Goal: Information Seeking & Learning: Learn about a topic

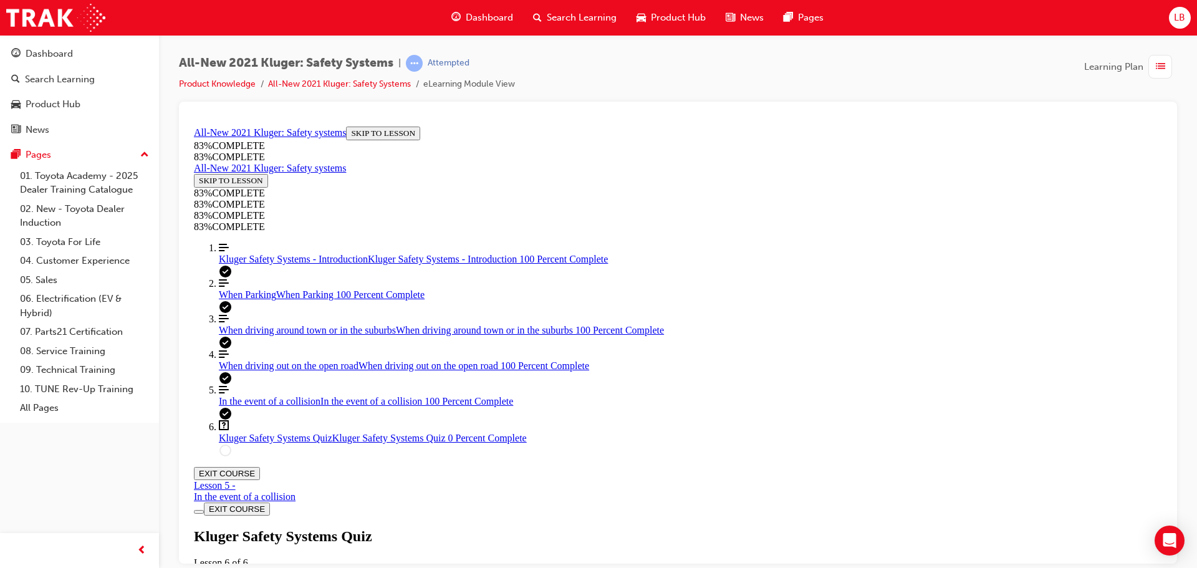
scroll to position [171, 0]
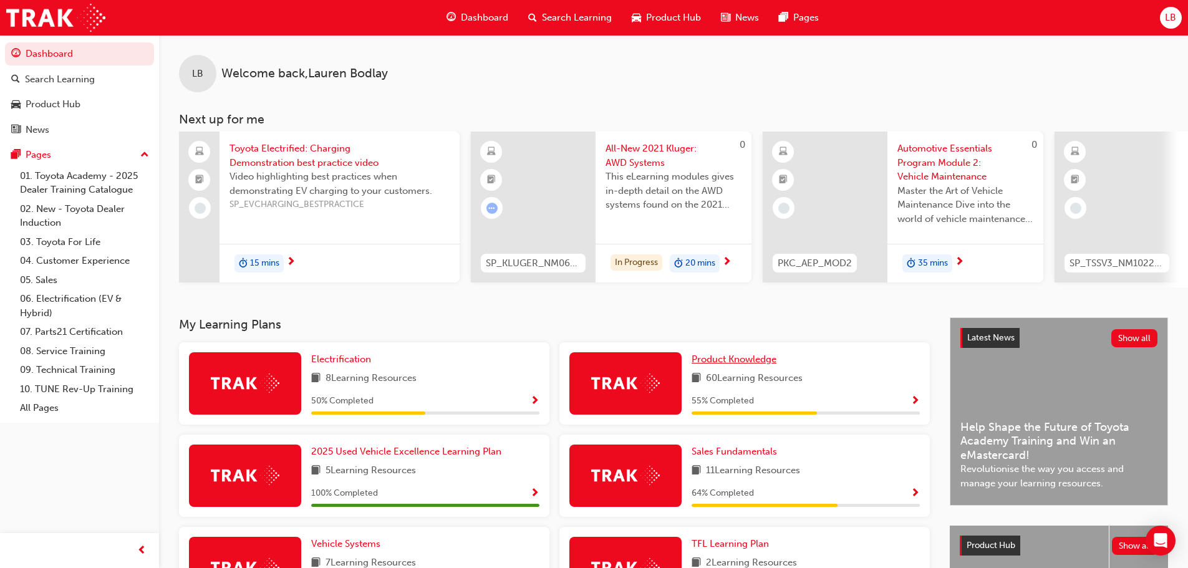
click at [744, 362] on span "Product Knowledge" at bounding box center [733, 358] width 85 height 11
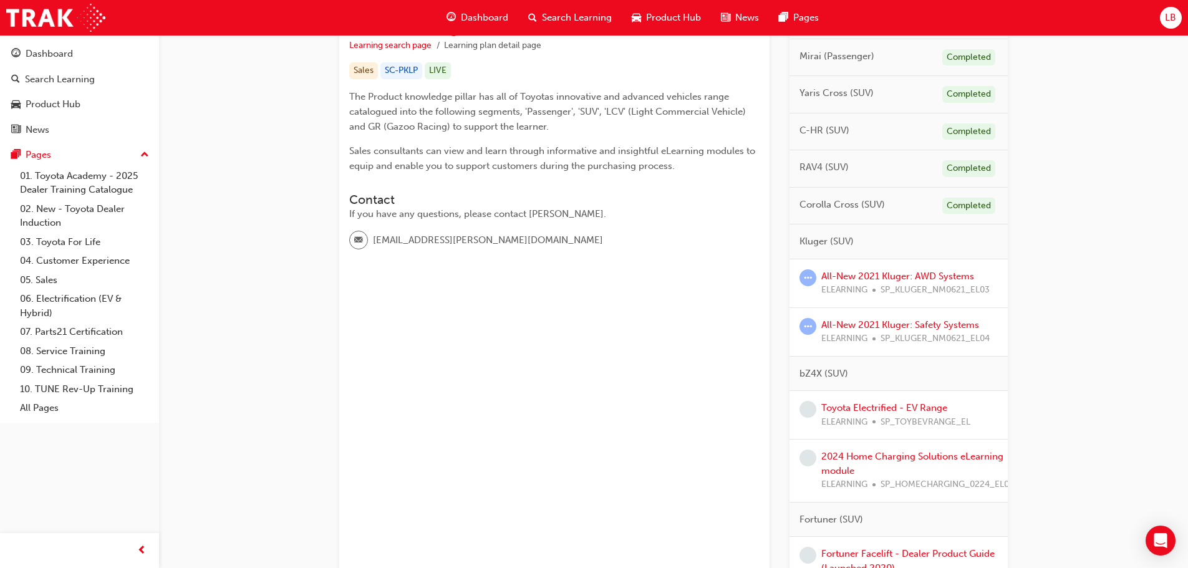
scroll to position [249, 0]
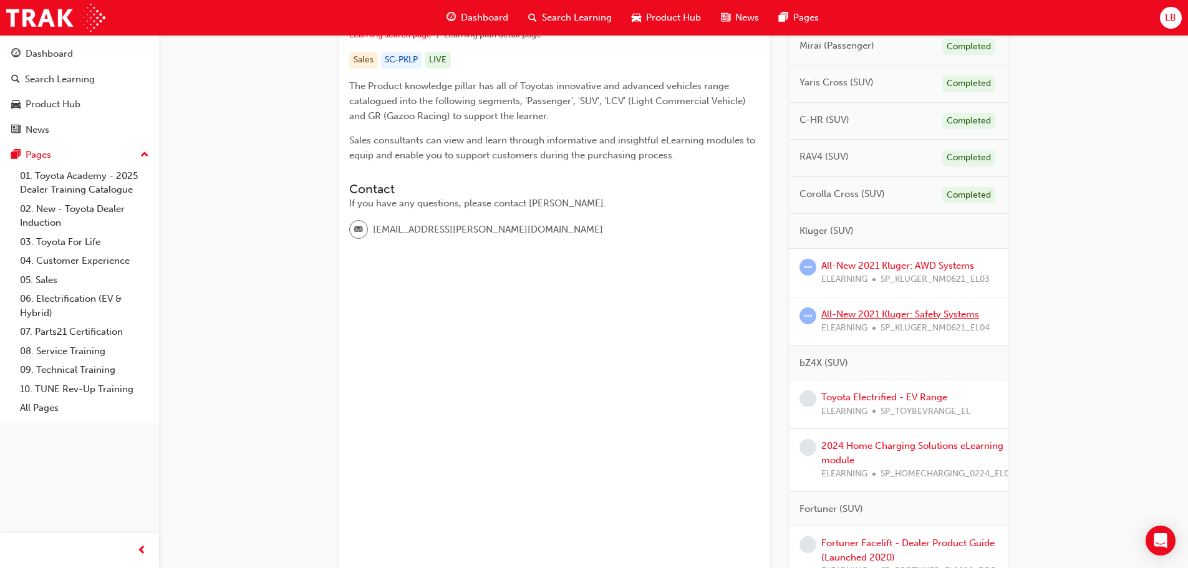
click at [872, 314] on link "All-New 2021 Kluger: Safety Systems" at bounding box center [900, 314] width 158 height 11
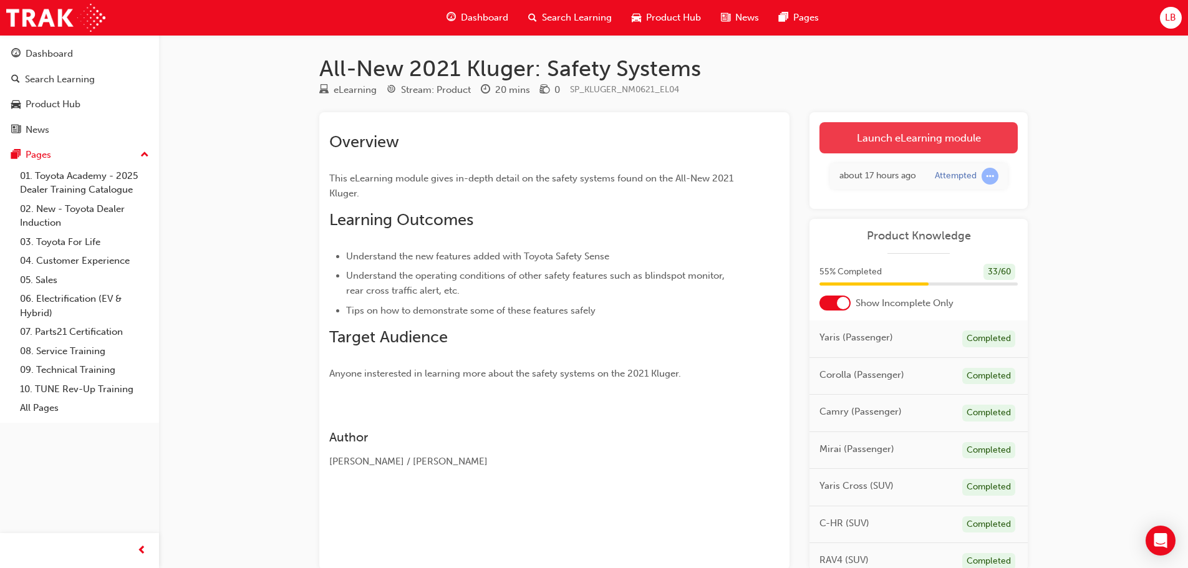
click at [908, 136] on link "Launch eLearning module" at bounding box center [918, 137] width 198 height 31
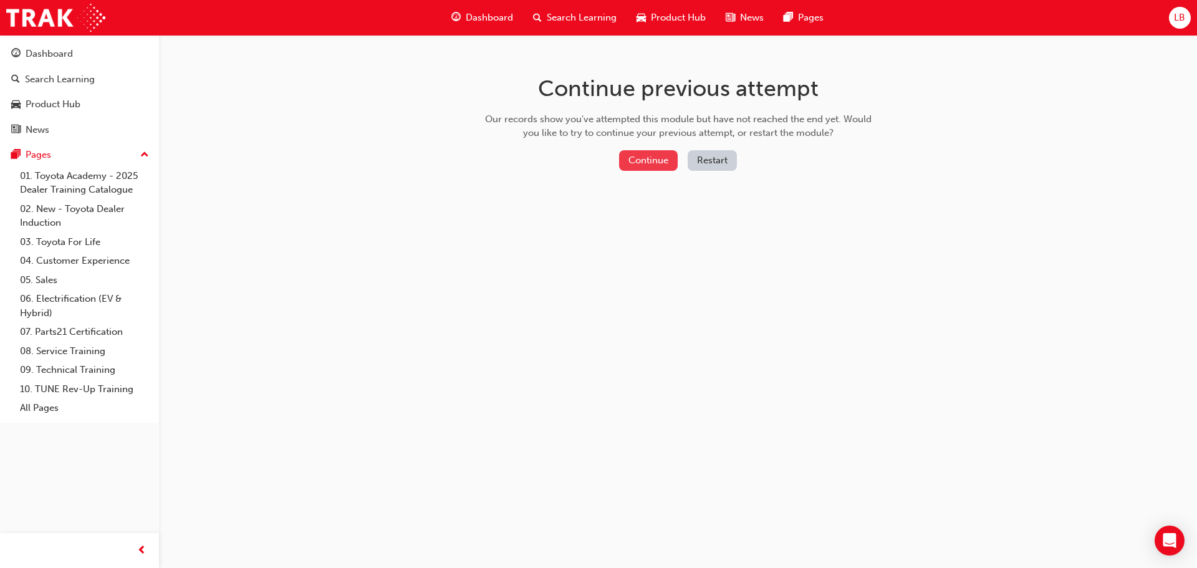
click at [651, 170] on button "Continue" at bounding box center [648, 160] width 59 height 21
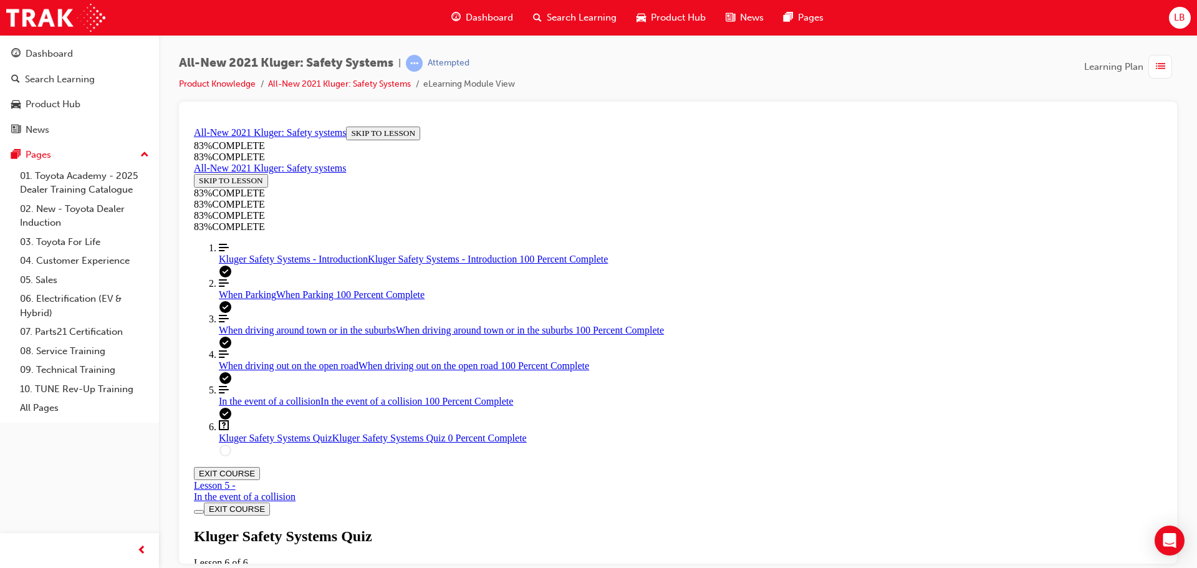
scroll to position [168, 0]
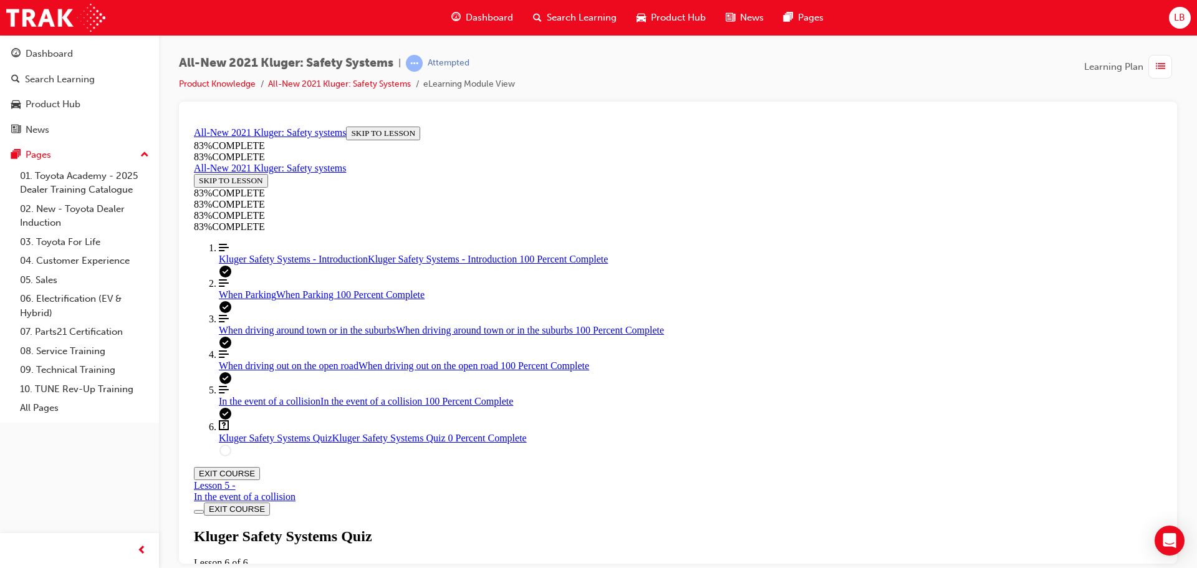
scroll to position [172, 0]
drag, startPoint x: 883, startPoint y: 527, endPoint x: 529, endPoint y: 159, distance: 510.1
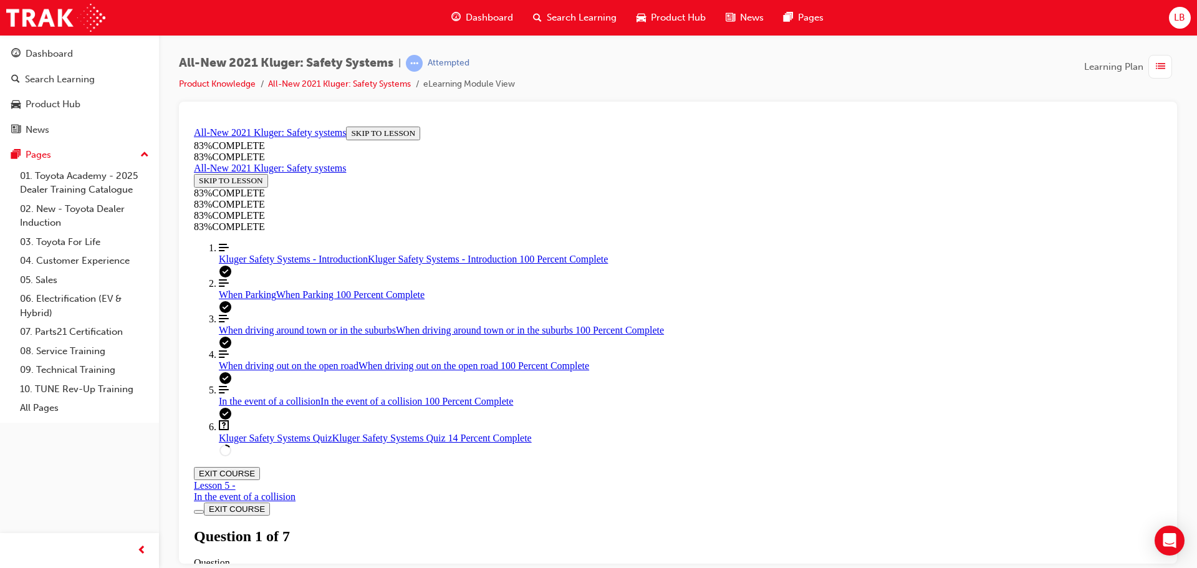
copy div "Besides automatically keeping a safe following distance between you and the veh…"
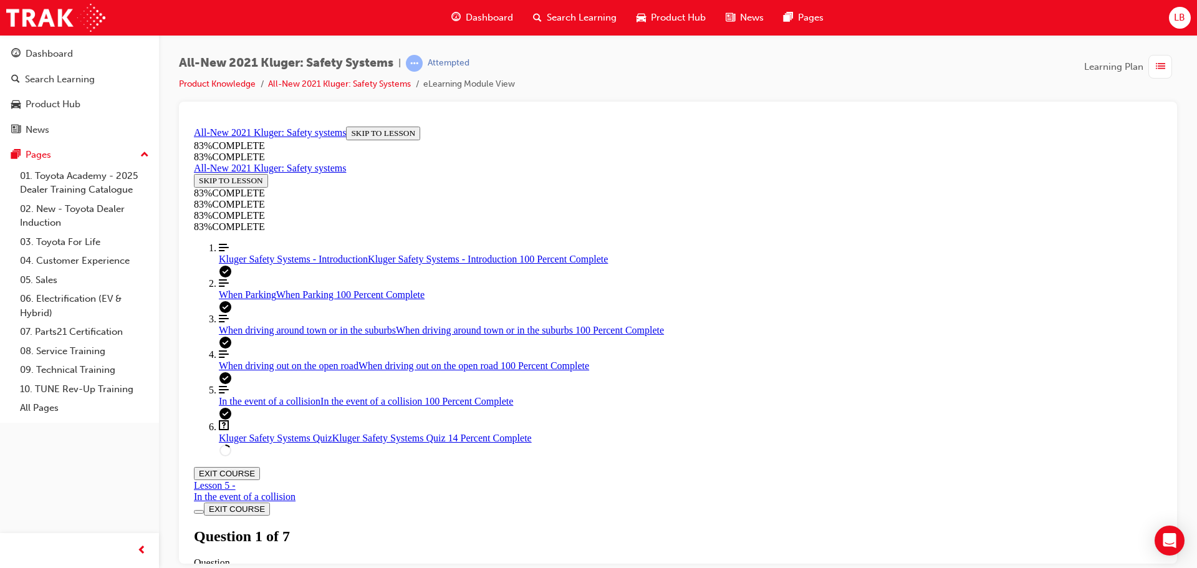
scroll to position [284, 0]
